Goal: Task Accomplishment & Management: Complete application form

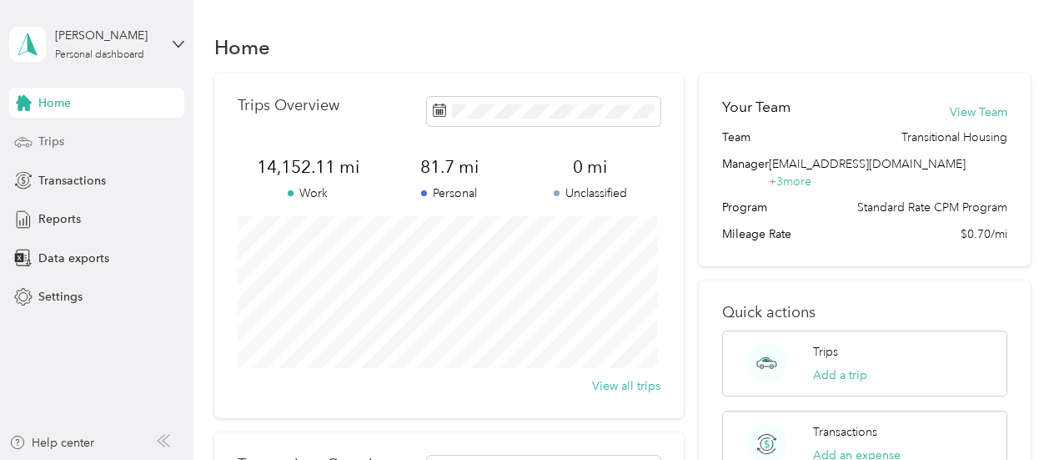
click at [41, 152] on div "Trips" at bounding box center [96, 142] width 175 height 30
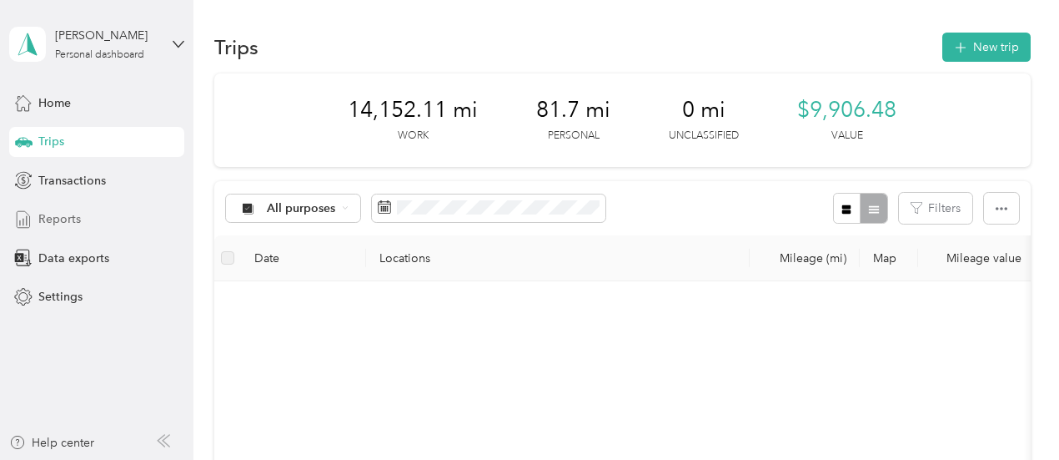
click at [62, 229] on div "Reports" at bounding box center [96, 219] width 175 height 30
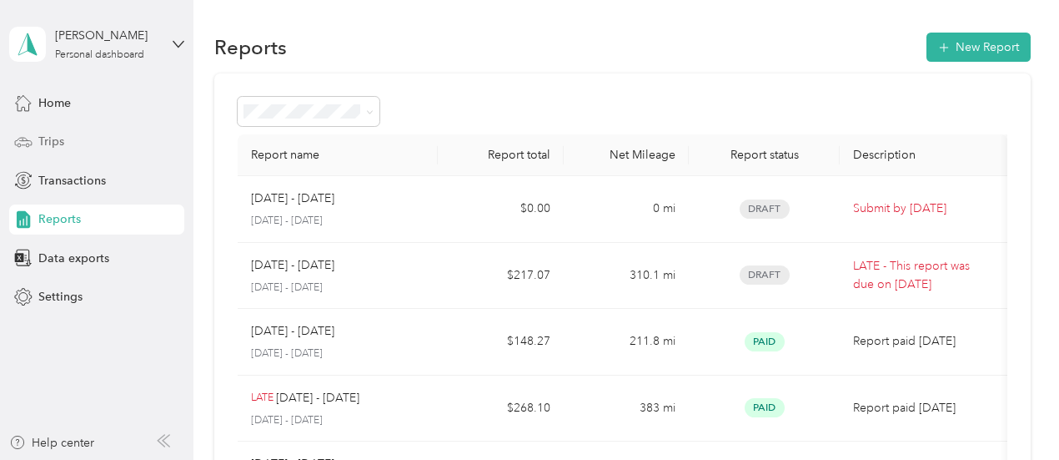
click at [72, 133] on div "Trips" at bounding box center [96, 142] width 175 height 30
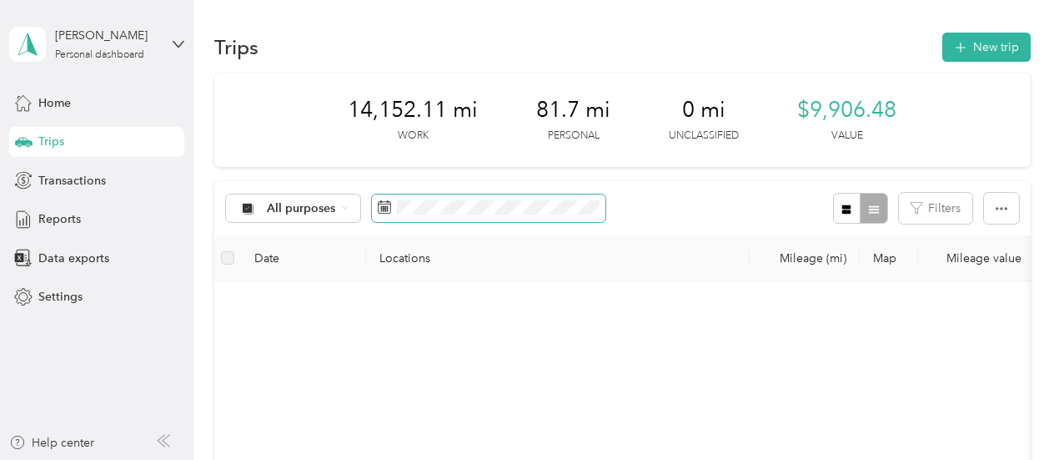
click at [392, 219] on span at bounding box center [489, 208] width 234 height 28
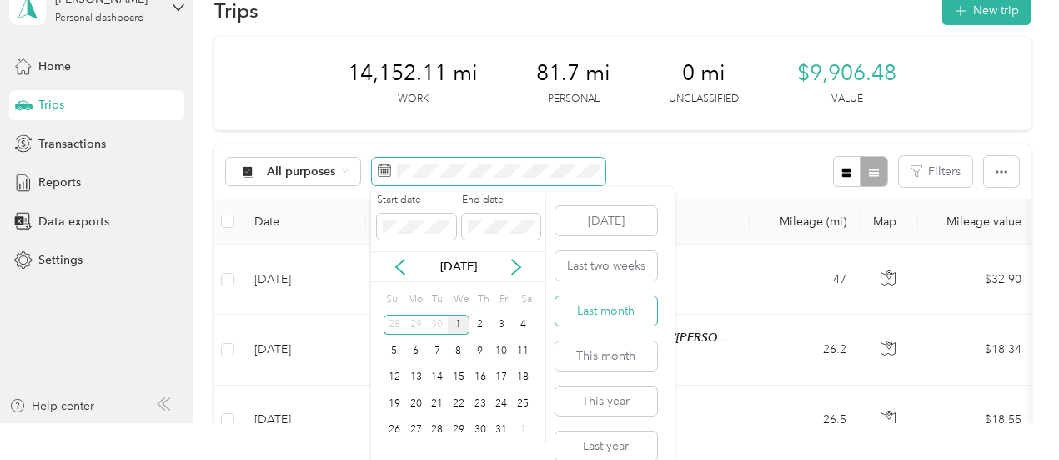
scroll to position [55, 0]
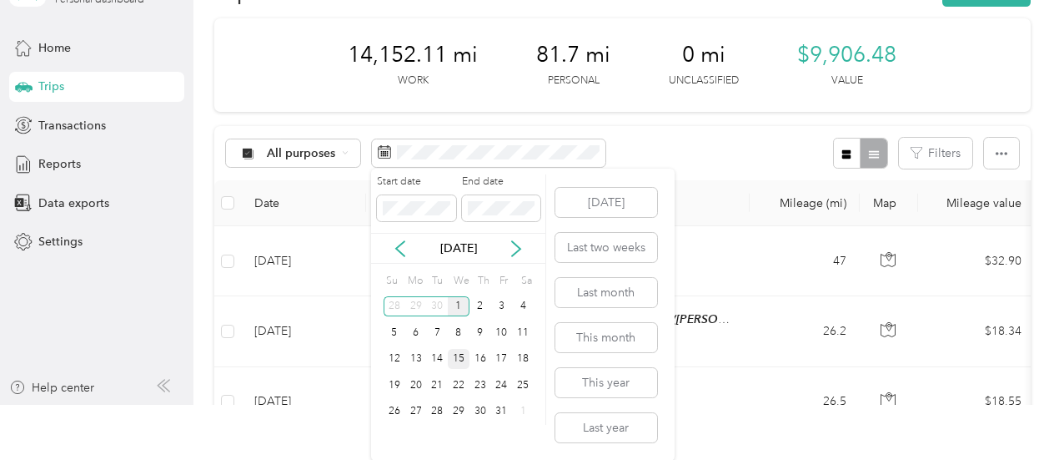
click at [455, 361] on div "15" at bounding box center [459, 359] width 22 height 21
click at [376, 208] on div "Start date End date" at bounding box center [458, 203] width 174 height 58
click at [389, 244] on div "[DATE]" at bounding box center [458, 248] width 174 height 18
click at [397, 246] on icon at bounding box center [400, 248] width 17 height 17
click at [467, 409] on div "1" at bounding box center [459, 411] width 22 height 21
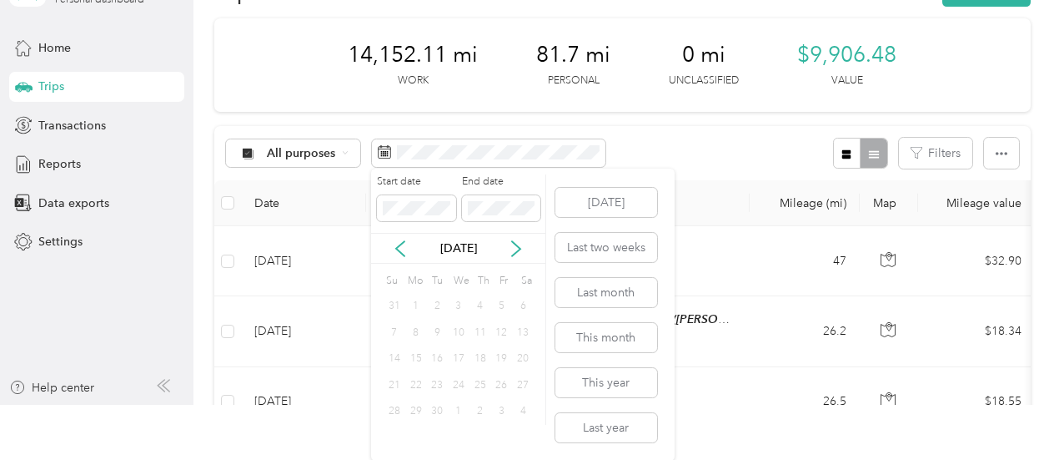
click at [459, 408] on div "1" at bounding box center [459, 411] width 22 height 21
click at [479, 366] on div "18" at bounding box center [481, 359] width 22 height 21
click at [556, 361] on div "[DATE] Last two weeks Last month This month This year Last year" at bounding box center [604, 314] width 105 height 292
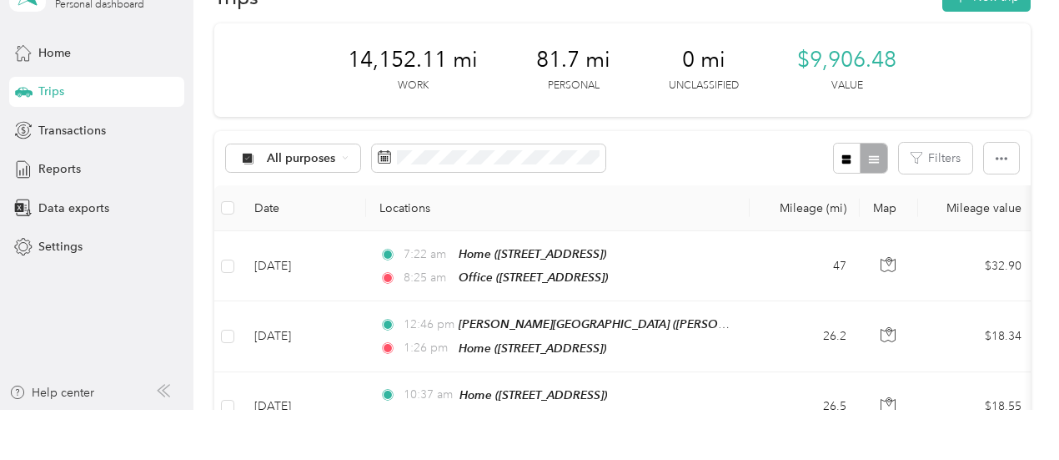
click at [659, 143] on div "All purposes Filters" at bounding box center [622, 158] width 817 height 54
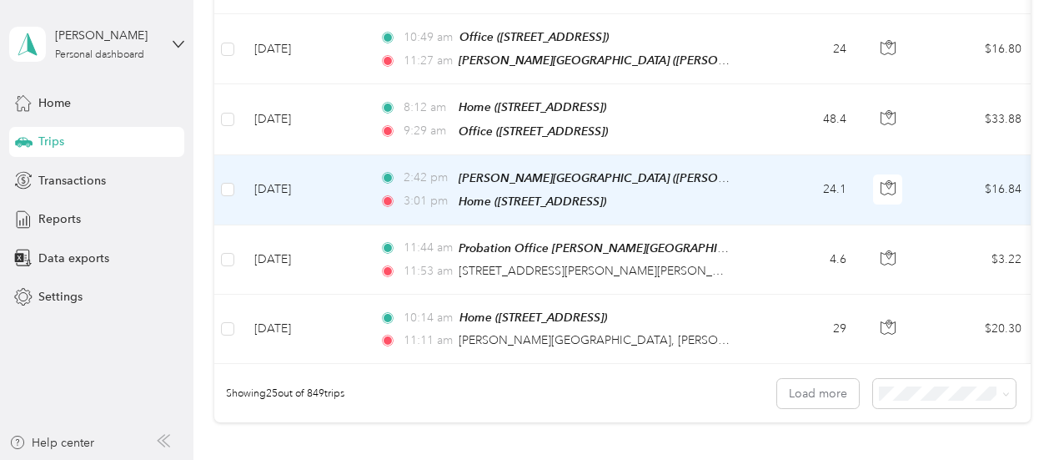
scroll to position [1668, 0]
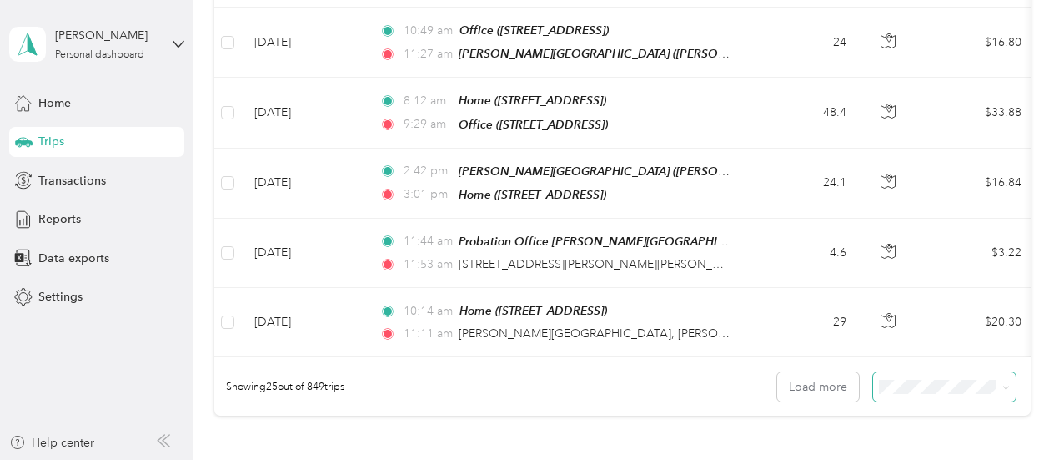
click at [917, 372] on span at bounding box center [944, 386] width 143 height 29
click at [882, 333] on li "100 per load" at bounding box center [940, 329] width 143 height 29
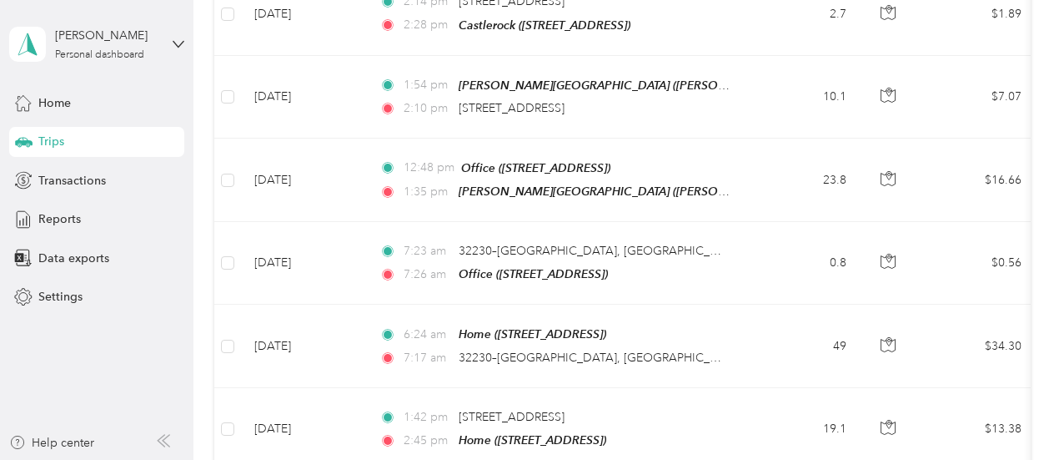
scroll to position [6718, 0]
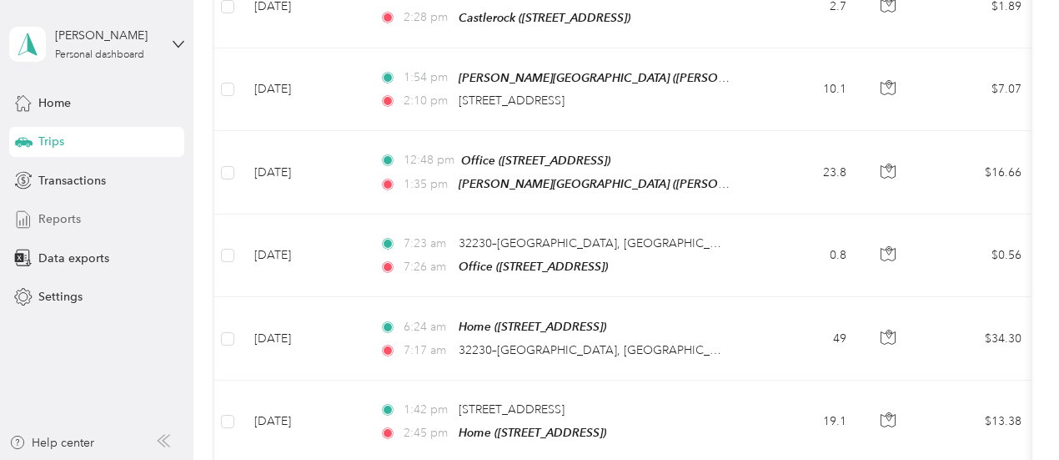
click at [38, 213] on span "Reports" at bounding box center [59, 219] width 43 height 18
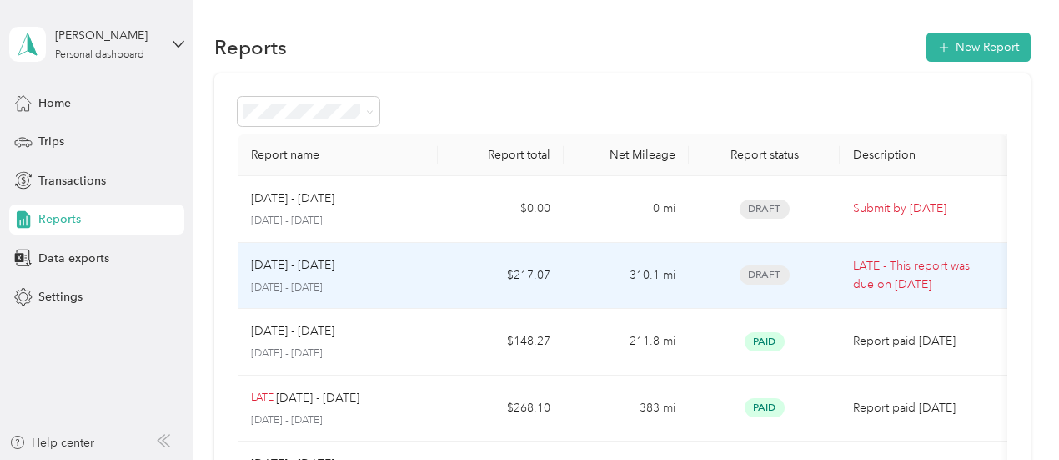
click at [382, 271] on div "[DATE] - [DATE]" at bounding box center [338, 265] width 174 height 18
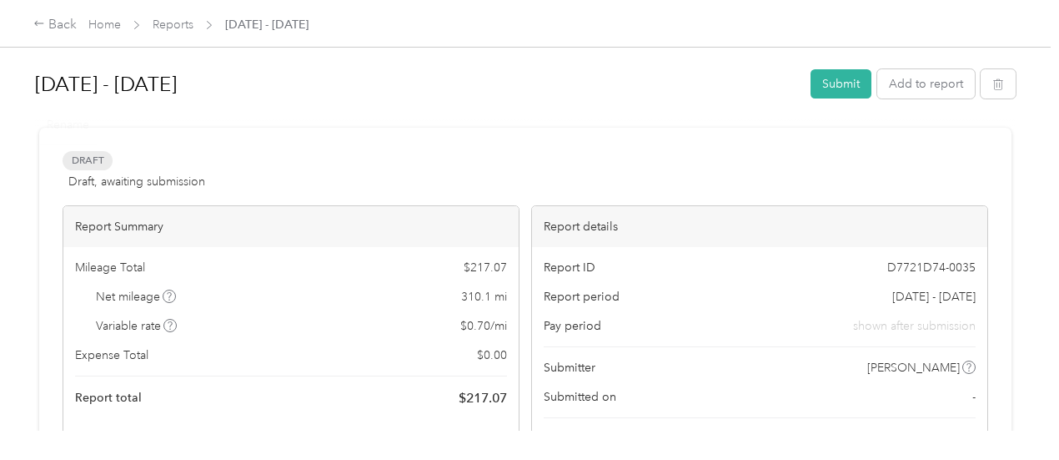
click at [310, 168] on div "Draft Draft, awaiting submission View activity & comments" at bounding box center [526, 171] width 926 height 40
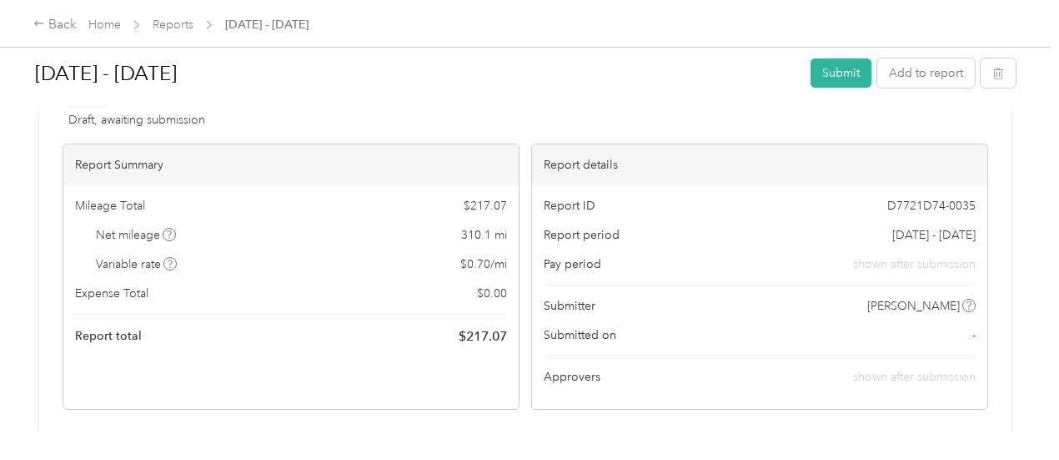
scroll to position [83, 0]
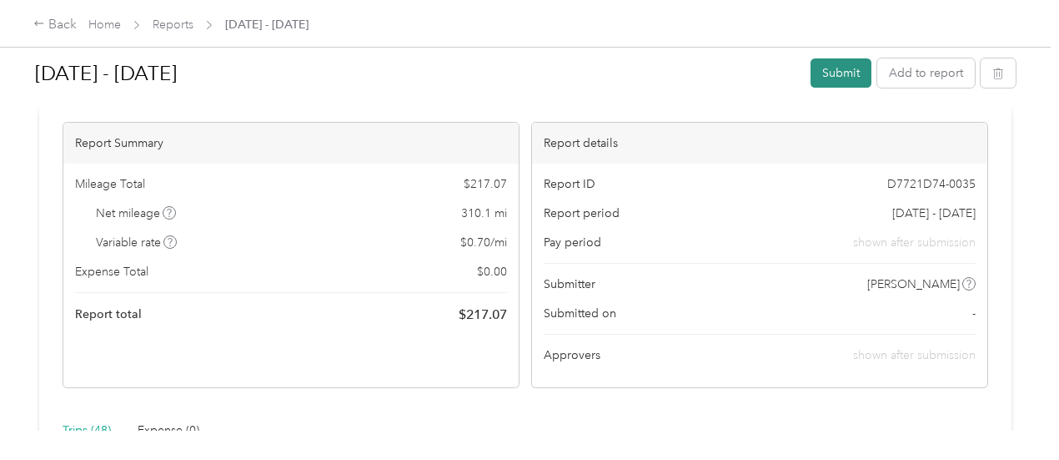
click at [837, 74] on button "Submit" at bounding box center [841, 72] width 61 height 29
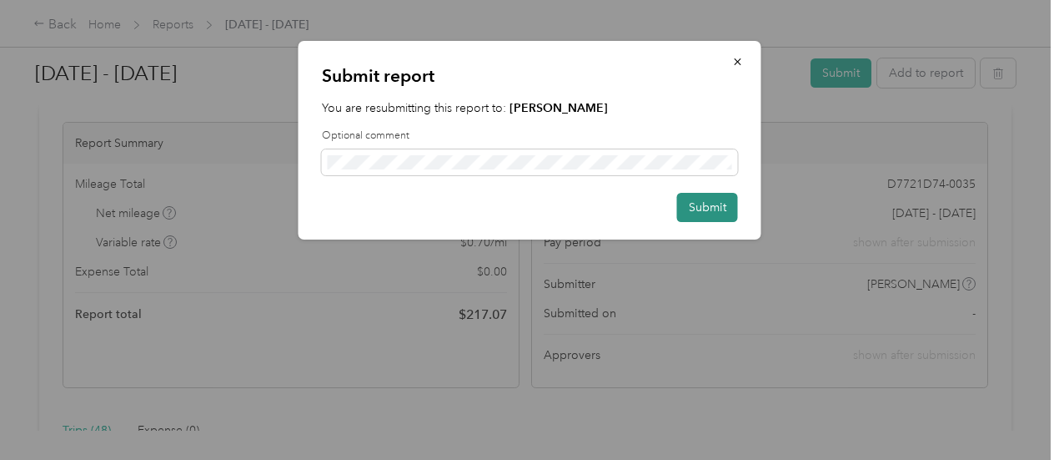
click at [721, 206] on button "Submit" at bounding box center [707, 207] width 61 height 29
